Goal: Task Accomplishment & Management: Manage account settings

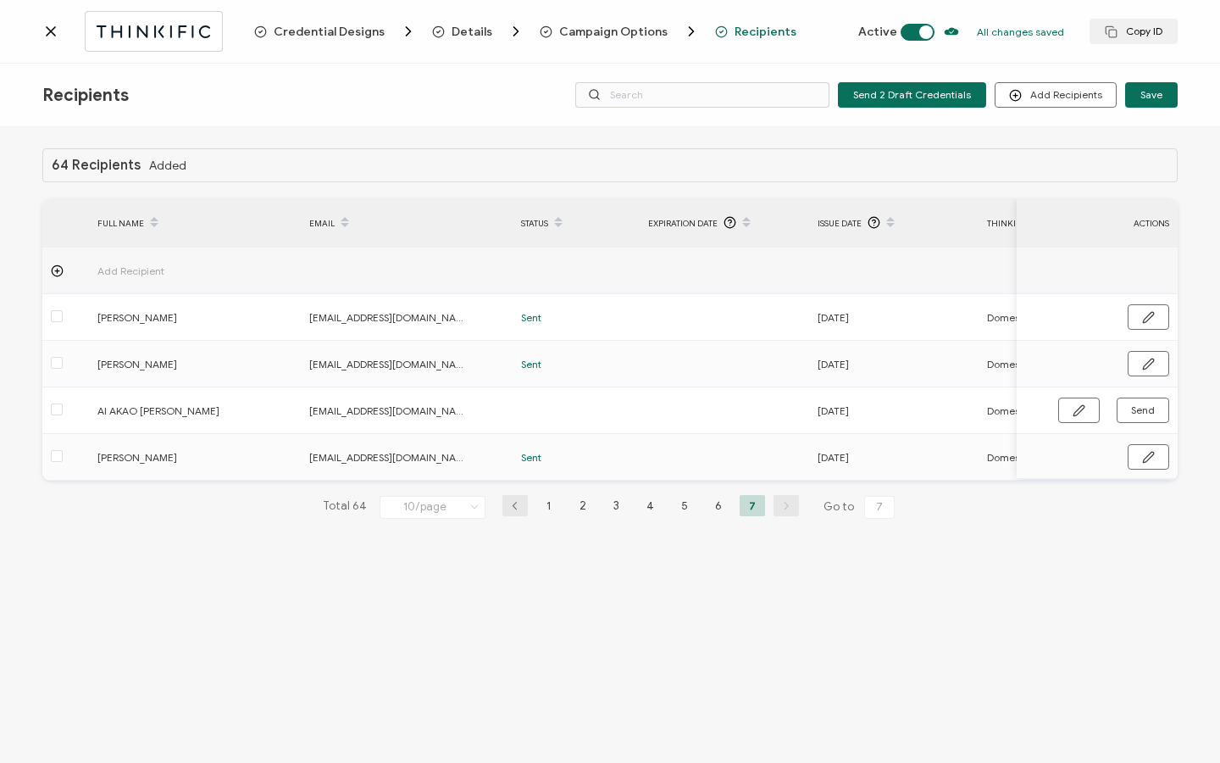
click at [58, 27] on icon at bounding box center [50, 31] width 17 height 17
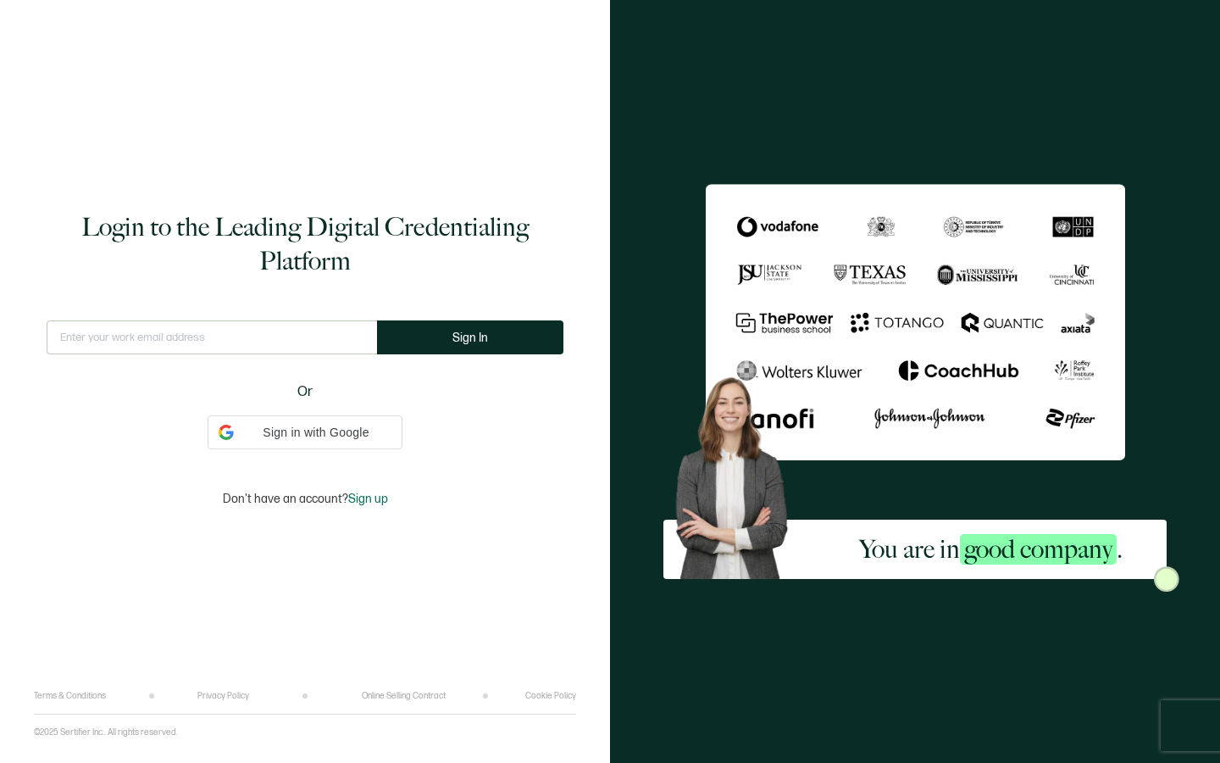
click at [136, 355] on div "This doesn't look like a valid email." at bounding box center [212, 344] width 330 height 48
click at [137, 337] on input "text" at bounding box center [212, 337] width 330 height 34
type input "u"
type input "[EMAIL_ADDRESS][DOMAIN_NAME]"
click at [438, 341] on button "Sign In" at bounding box center [470, 337] width 186 height 34
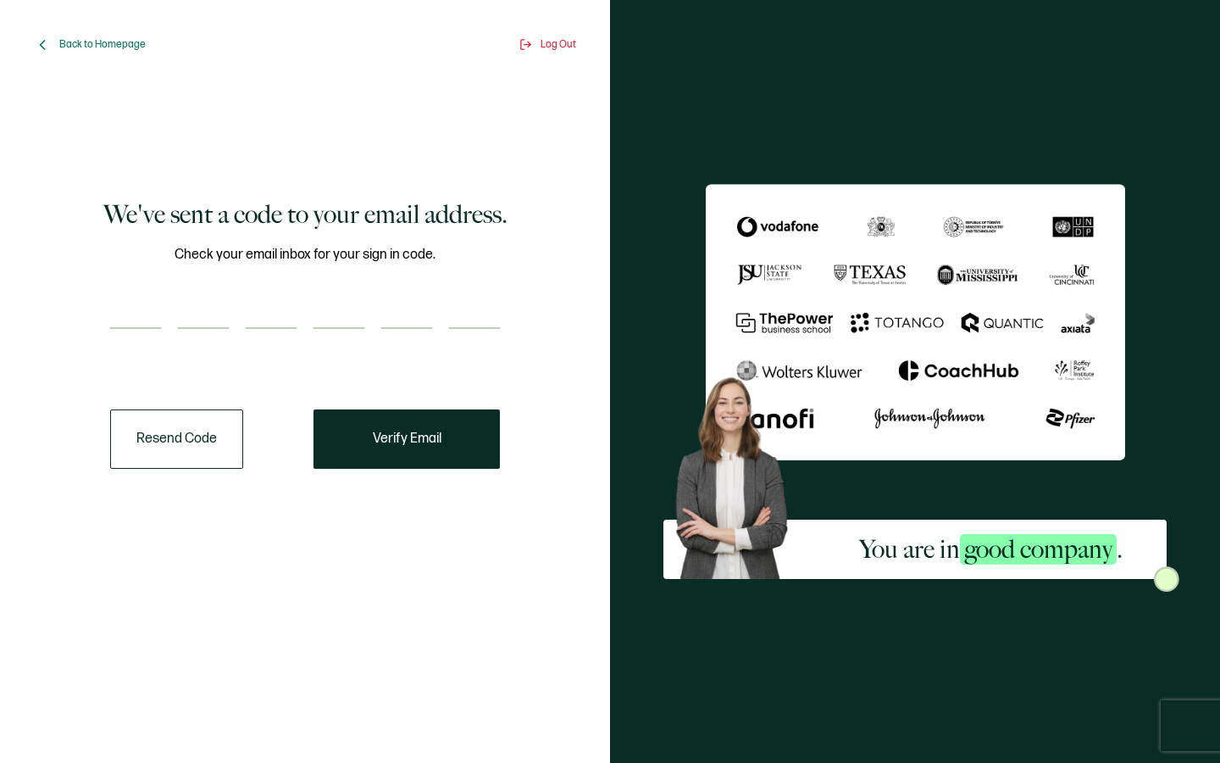
click at [126, 309] on input "number" at bounding box center [135, 312] width 51 height 34
type input "7"
type input "0"
type input "5"
type input "6"
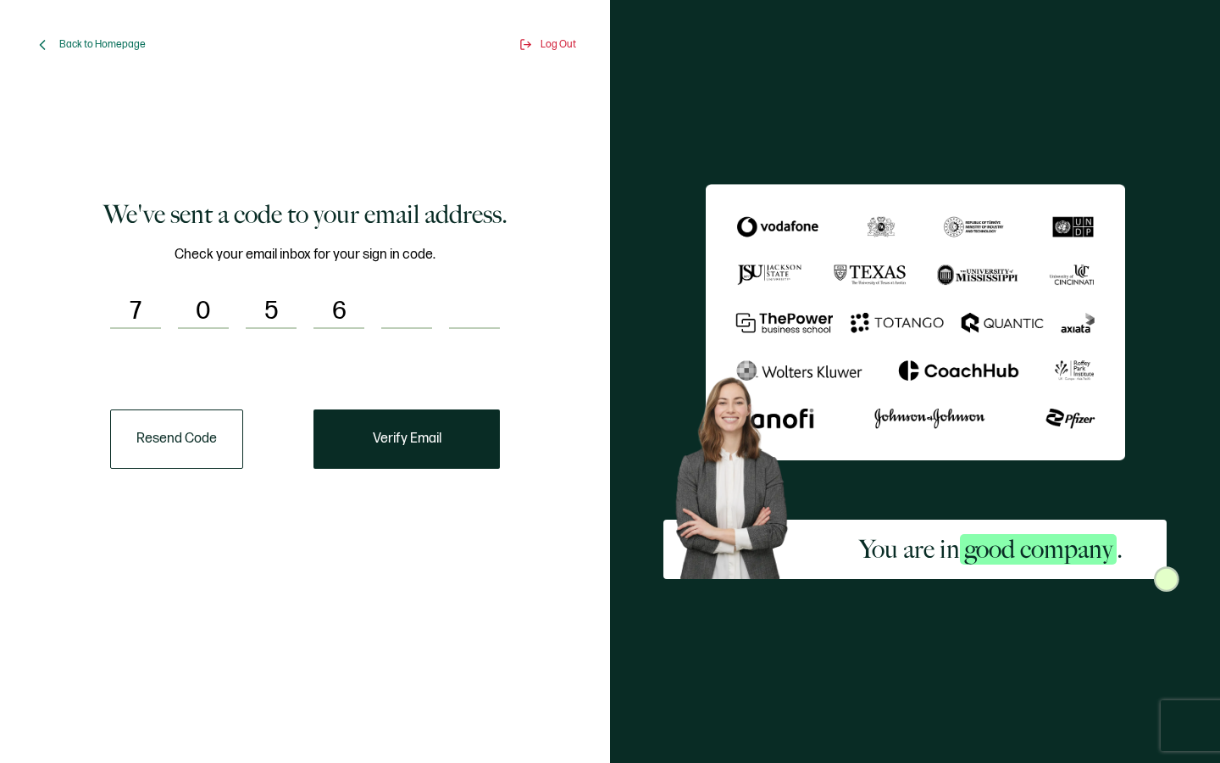
type input "1"
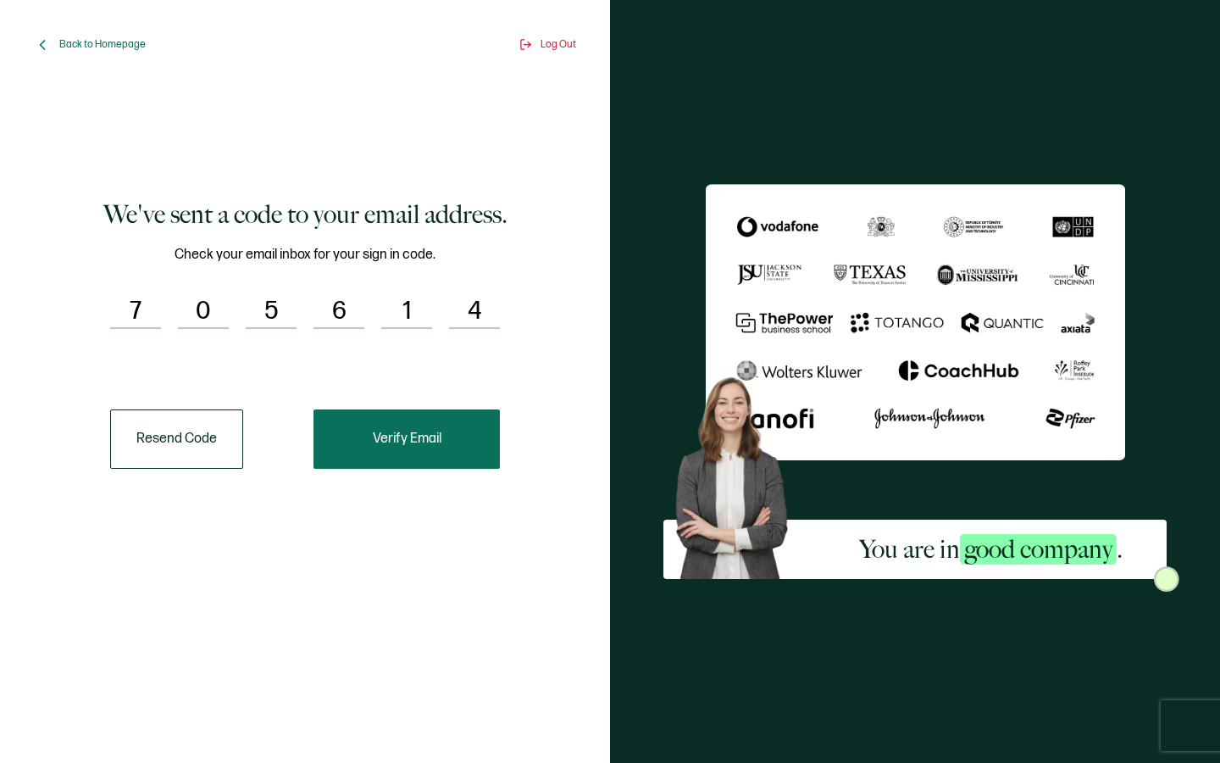
type input "4"
click at [429, 451] on button "Verify Email" at bounding box center [406, 438] width 186 height 59
